Goal: Transaction & Acquisition: Purchase product/service

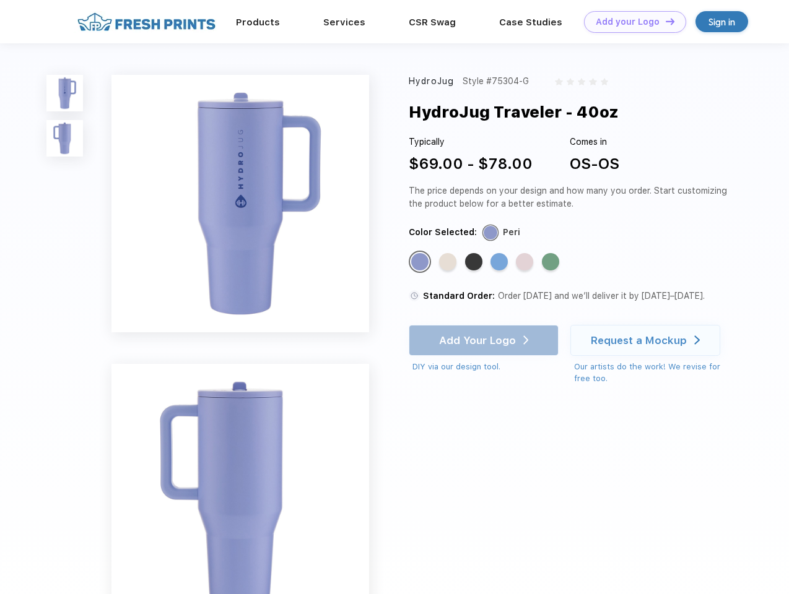
click at [630, 22] on link "Add your Logo Design Tool" at bounding box center [635, 22] width 102 height 22
click at [0, 0] on div "Design Tool" at bounding box center [0, 0] width 0 height 0
click at [664, 21] on link "Add your Logo Design Tool" at bounding box center [635, 22] width 102 height 22
click at [65, 93] on img at bounding box center [64, 93] width 37 height 37
click at [65, 139] on img at bounding box center [64, 138] width 37 height 37
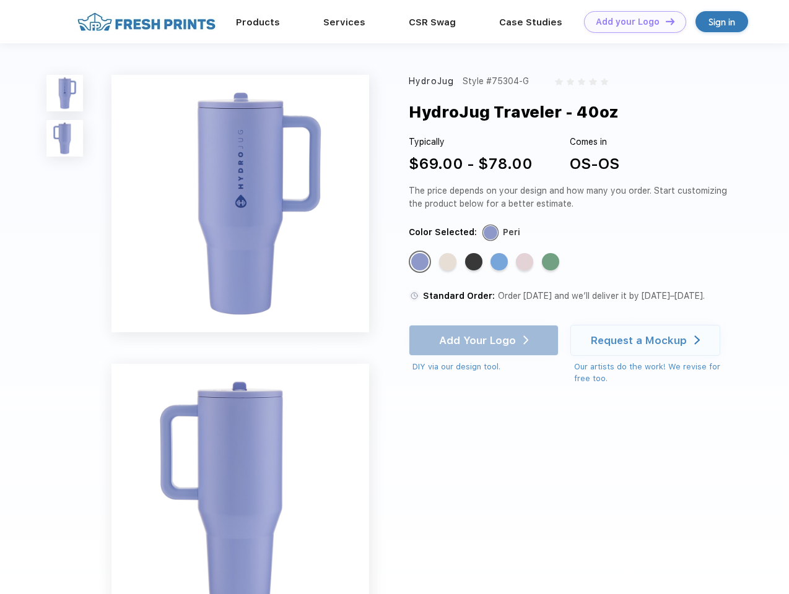
click at [421, 262] on div "Standard Color" at bounding box center [419, 261] width 17 height 17
click at [449, 262] on div "Standard Color" at bounding box center [447, 261] width 17 height 17
click at [475, 262] on div "Standard Color" at bounding box center [473, 261] width 17 height 17
click at [500, 262] on div "Standard Color" at bounding box center [498, 261] width 17 height 17
click at [525, 262] on div "Standard Color" at bounding box center [524, 261] width 17 height 17
